Goal: Find specific page/section: Find specific page/section

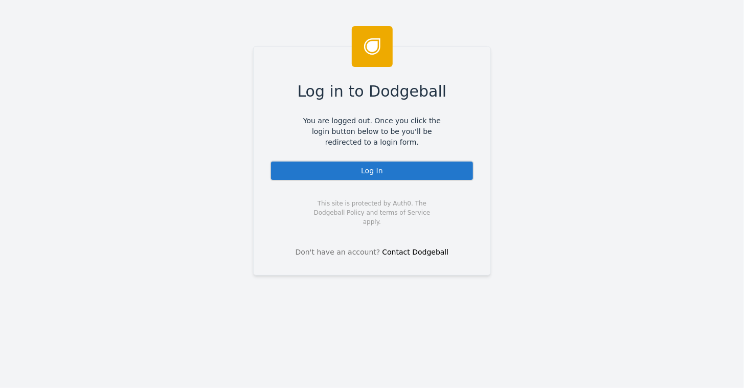
click at [380, 173] on div "Log In" at bounding box center [372, 171] width 204 height 20
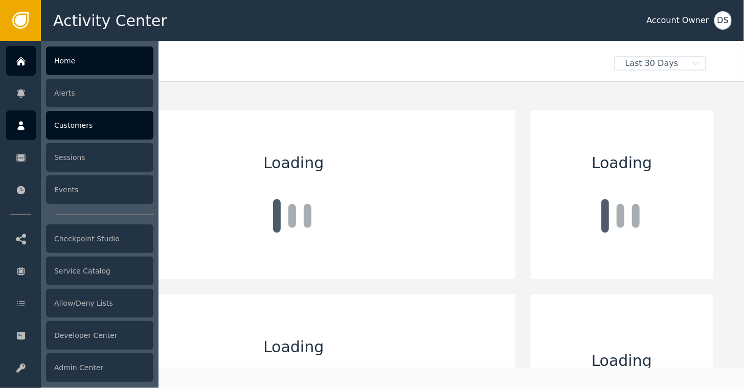
click at [21, 126] on icon at bounding box center [20, 125] width 7 height 9
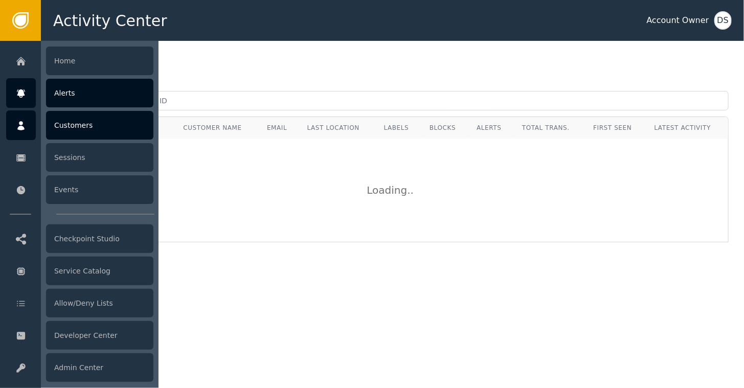
click at [21, 93] on icon at bounding box center [21, 93] width 8 height 8
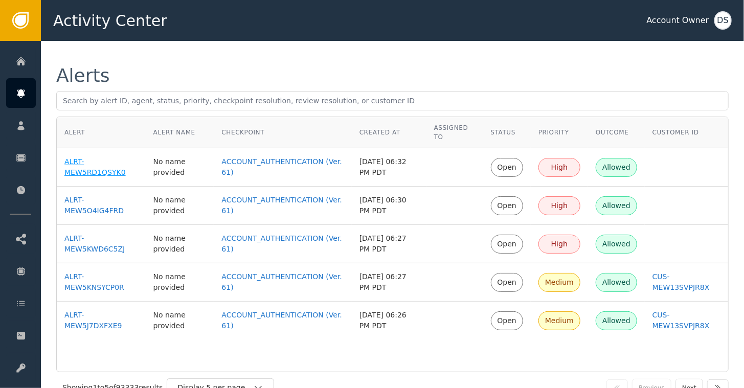
click at [118, 165] on div "ALRT-MEW5RD1QSYK0" at bounding box center [101, 166] width 74 height 21
